Goal: Information Seeking & Learning: Learn about a topic

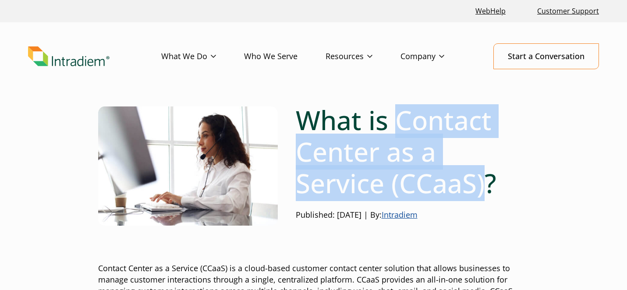
drag, startPoint x: 394, startPoint y: 123, endPoint x: 487, endPoint y: 179, distance: 108.3
click at [487, 179] on h1 "What is Contact Center as a Service (CCaaS)?" at bounding box center [412, 151] width 233 height 95
copy h1 "Contact Center as a Service (CCaaS)"
click at [452, 155] on h1 "What is Contact Center as a Service (CCaaS)?" at bounding box center [412, 151] width 233 height 95
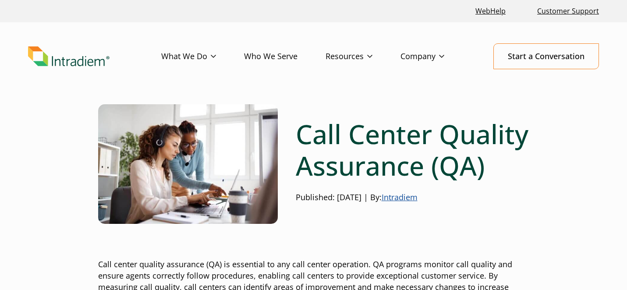
click at [300, 138] on h1 "Call Center Quality Assurance (QA)" at bounding box center [412, 149] width 233 height 63
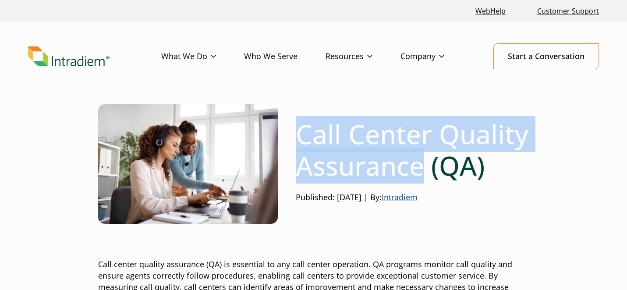
drag, startPoint x: 295, startPoint y: 138, endPoint x: 424, endPoint y: 168, distance: 131.8
click at [424, 168] on h1 "Call Center Quality Assurance (QA)" at bounding box center [412, 149] width 233 height 63
copy h1 "Call Center Quality Assurance"
click at [424, 168] on h1 "Call Center Quality Assurance (QA)" at bounding box center [412, 149] width 233 height 63
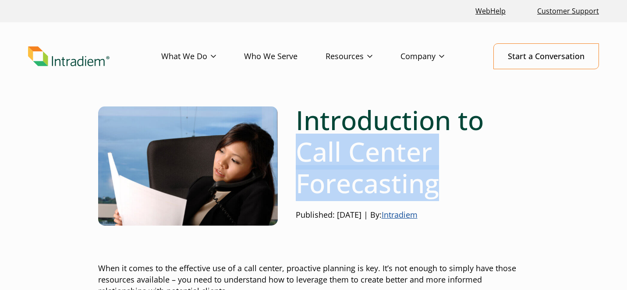
drag, startPoint x: 300, startPoint y: 147, endPoint x: 482, endPoint y: 191, distance: 186.5
click at [482, 191] on h1 "Introduction to Call Center Forecasting" at bounding box center [412, 151] width 233 height 95
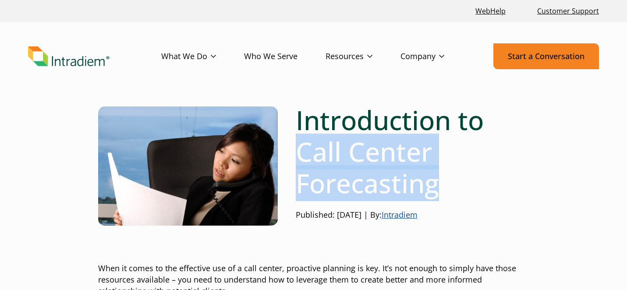
copy h1 "Call Center Forecasting"
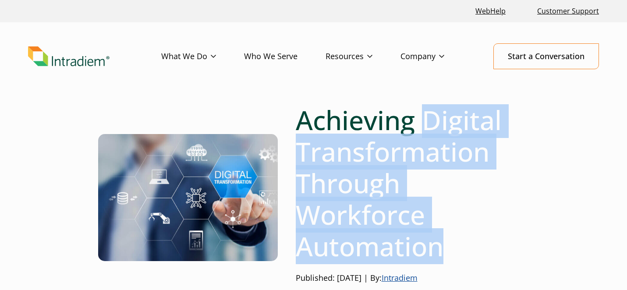
drag, startPoint x: 425, startPoint y: 122, endPoint x: 460, endPoint y: 238, distance: 121.7
click at [460, 238] on h1 "Achieving Digital Transformation Through Workforce Automation" at bounding box center [412, 183] width 233 height 158
copy h1 "Digital Transformation Through Workforce Automation"
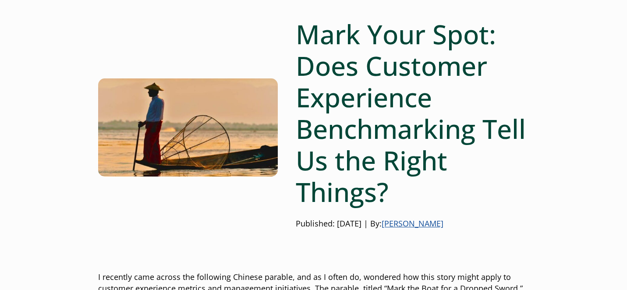
scroll to position [117, 0]
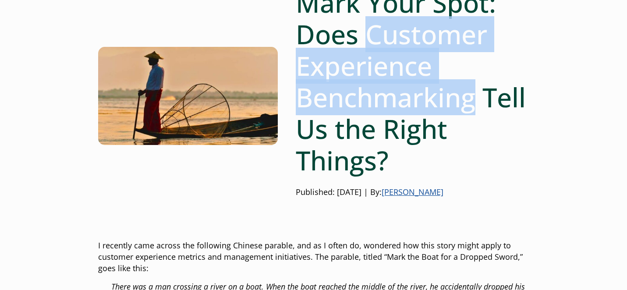
drag, startPoint x: 370, startPoint y: 36, endPoint x: 471, endPoint y: 99, distance: 119.4
click at [471, 99] on h1 "Mark Your Spot: Does Customer Experience Benchmarking Tell Us the Right Things?" at bounding box center [412, 81] width 233 height 189
copy h1 "Customer Experience Benchmarking"
